Goal: Transaction & Acquisition: Book appointment/travel/reservation

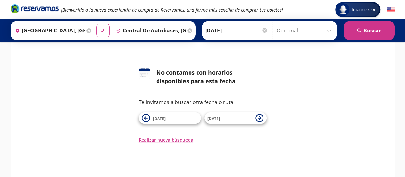
scroll to position [18, 0]
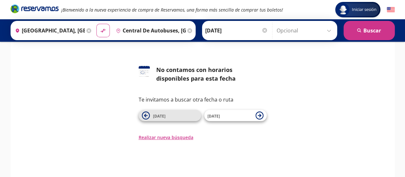
click at [165, 114] on span "[DATE]" at bounding box center [175, 115] width 45 height 8
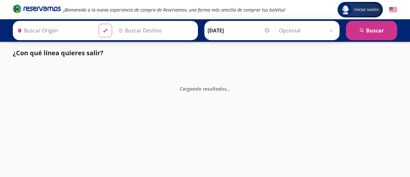
type input "Central de Autobuses, [GEOGRAPHIC_DATA]"
type input "[GEOGRAPHIC_DATA], [GEOGRAPHIC_DATA]"
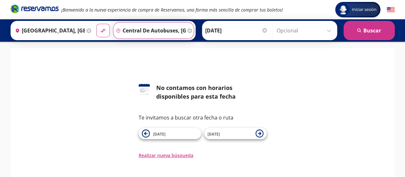
click at [167, 31] on input "Central de Autobuses, [GEOGRAPHIC_DATA]" at bounding box center [149, 30] width 72 height 16
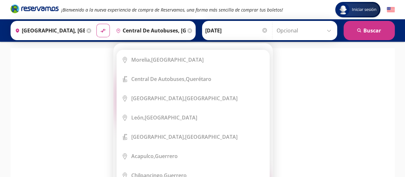
click at [187, 29] on icon at bounding box center [189, 30] width 5 height 5
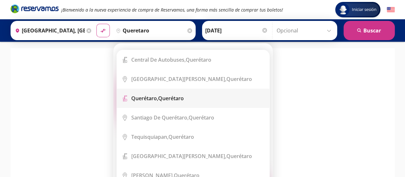
click at [163, 95] on div "Querétaro, Querétaro" at bounding box center [157, 97] width 53 height 7
type input "Querétaro, Querétaro"
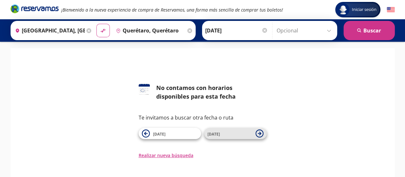
click at [214, 132] on span "[DATE]" at bounding box center [214, 133] width 12 height 5
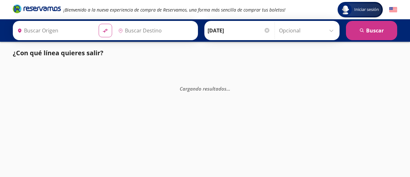
type input "[GEOGRAPHIC_DATA], [GEOGRAPHIC_DATA]"
type input "Central de Autobuses, [GEOGRAPHIC_DATA]"
